Goal: Use online tool/utility: Utilize a website feature to perform a specific function

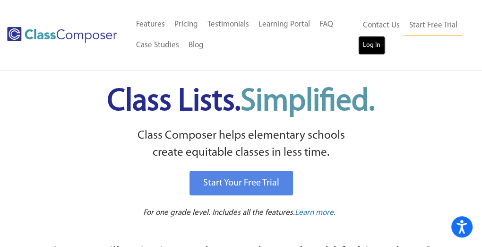
click at [371, 43] on link "Log In" at bounding box center [371, 45] width 27 height 19
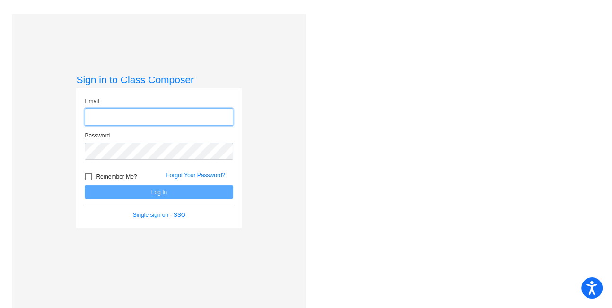
type input "[EMAIL_ADDRESS][DOMAIN_NAME]"
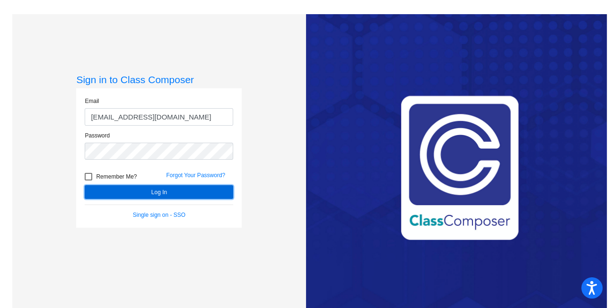
click at [211, 191] on button "Log In" at bounding box center [159, 192] width 149 height 14
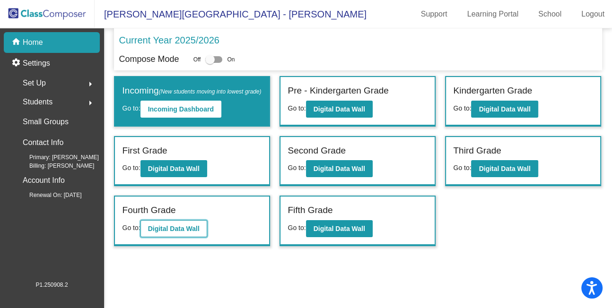
click at [157, 234] on button "Digital Data Wall" at bounding box center [173, 228] width 67 height 17
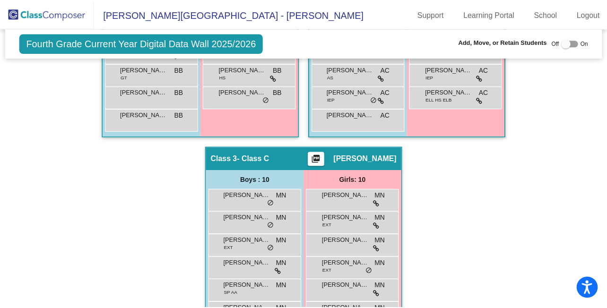
scroll to position [412, 0]
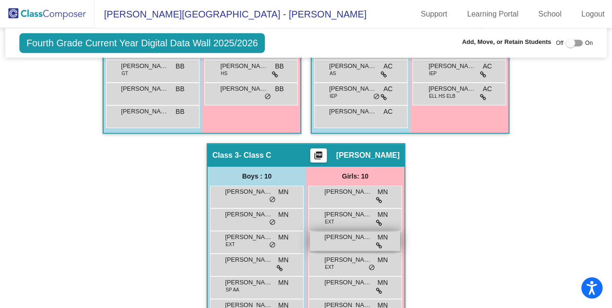
click at [344, 232] on div "[PERSON_NAME] MN lock do_not_disturb_alt" at bounding box center [355, 241] width 90 height 19
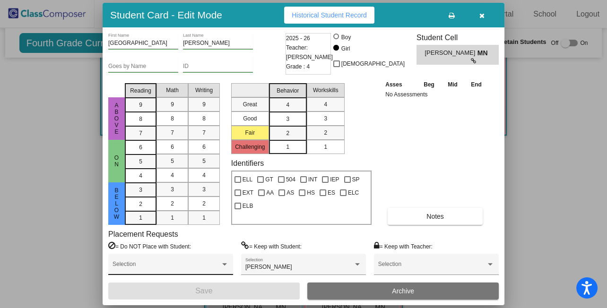
click at [191, 259] on div "Selection" at bounding box center [171, 266] width 116 height 17
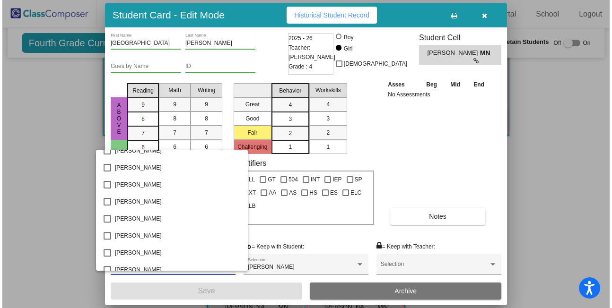
scroll to position [691, 0]
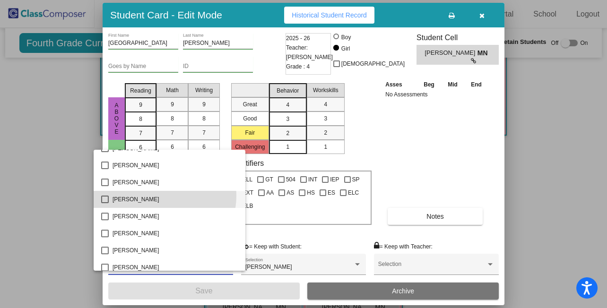
click at [162, 196] on span "[PERSON_NAME]" at bounding box center [175, 199] width 125 height 17
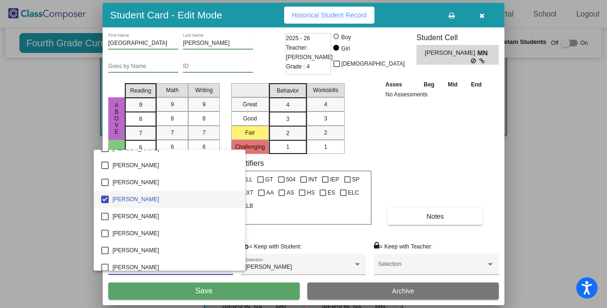
click at [280, 291] on div at bounding box center [303, 154] width 607 height 308
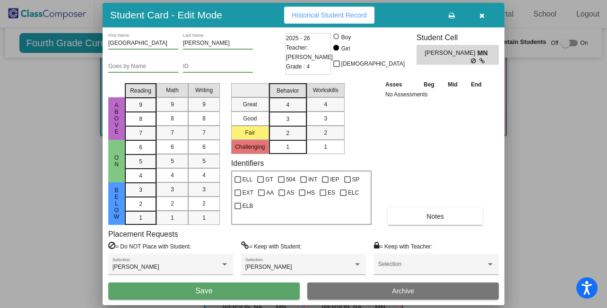
click at [280, 291] on button "Save" at bounding box center [204, 291] width 192 height 17
